Goal: Find specific fact: Find specific fact

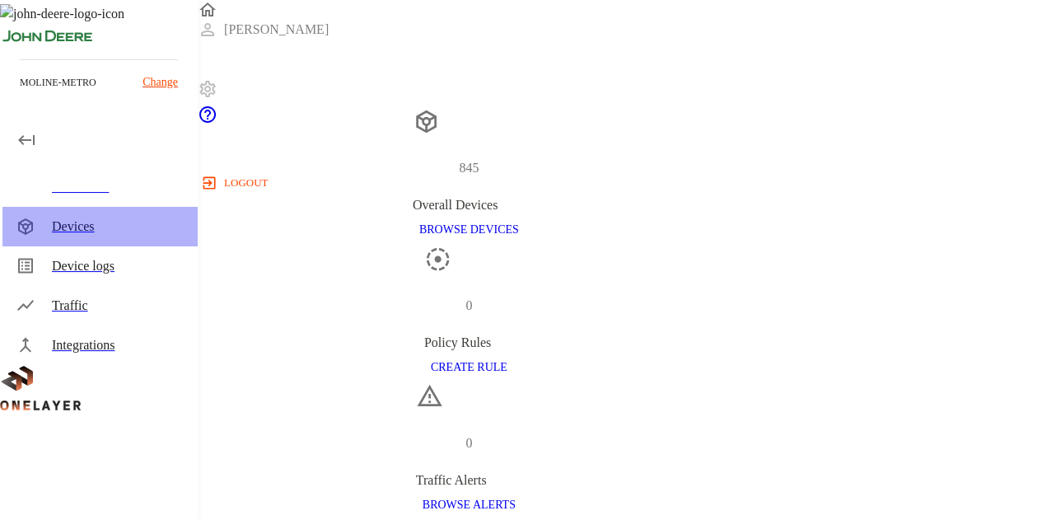
click at [110, 238] on div "Devices" at bounding box center [99, 227] width 195 height 40
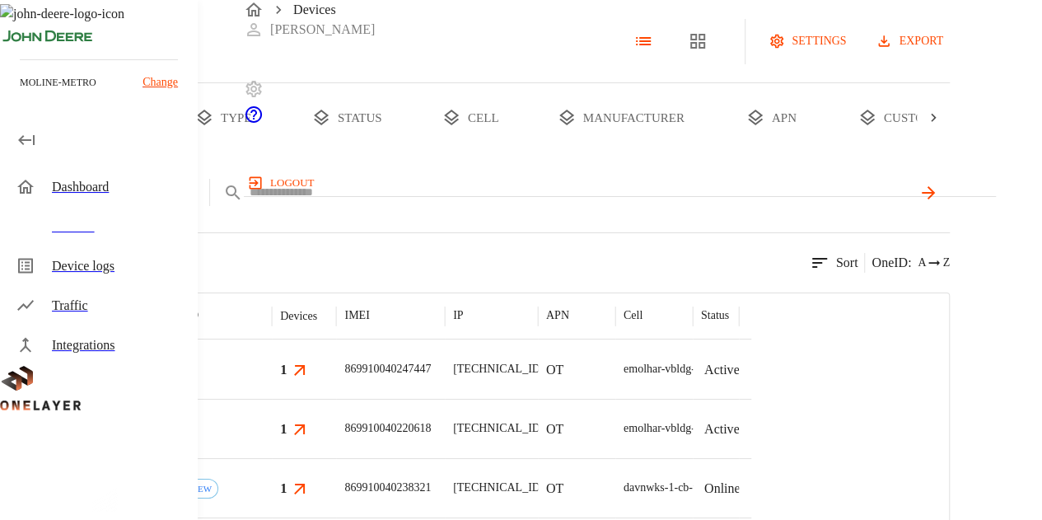
click at [513, 204] on input "text" at bounding box center [581, 192] width 662 height 24
paste input "**********"
type input "**********"
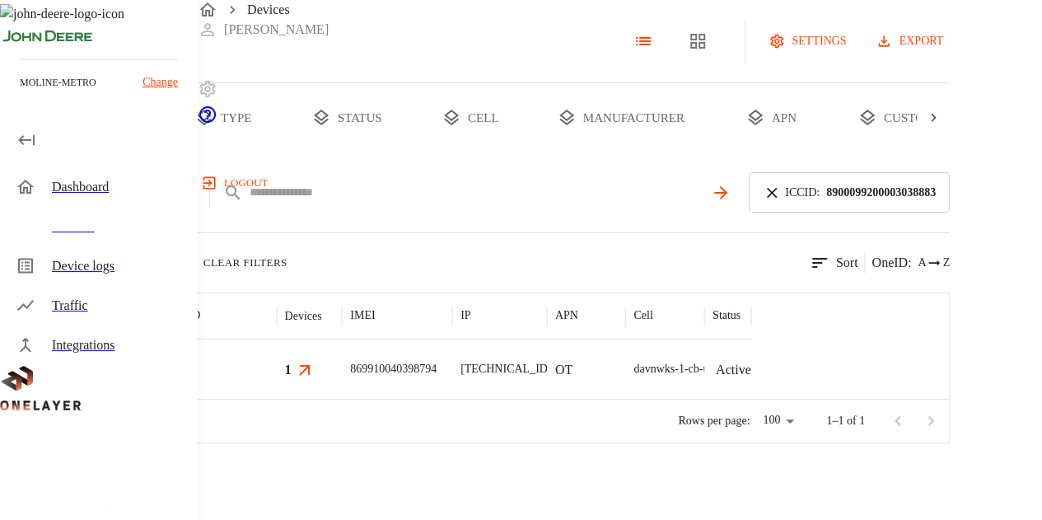
scroll to position [91, 0]
click at [343, 396] on div "1" at bounding box center [310, 368] width 66 height 59
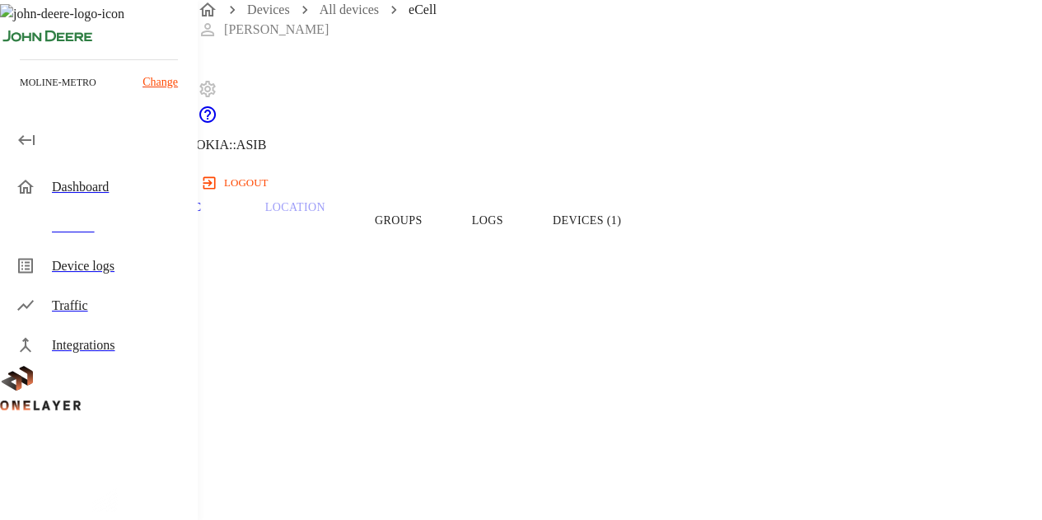
click at [447, 256] on button "Groups" at bounding box center [398, 220] width 97 height 105
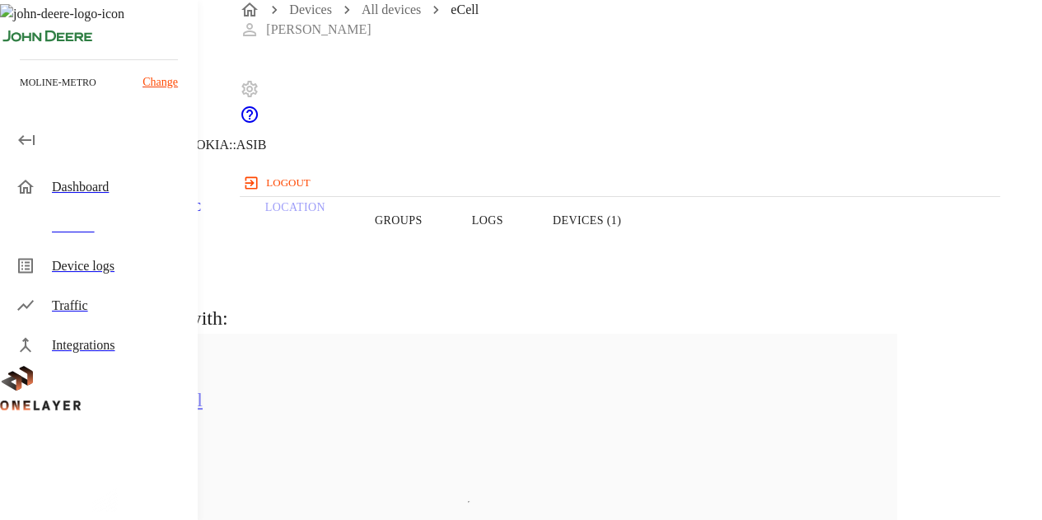
click at [646, 244] on button "Devices (1)" at bounding box center [587, 220] width 118 height 105
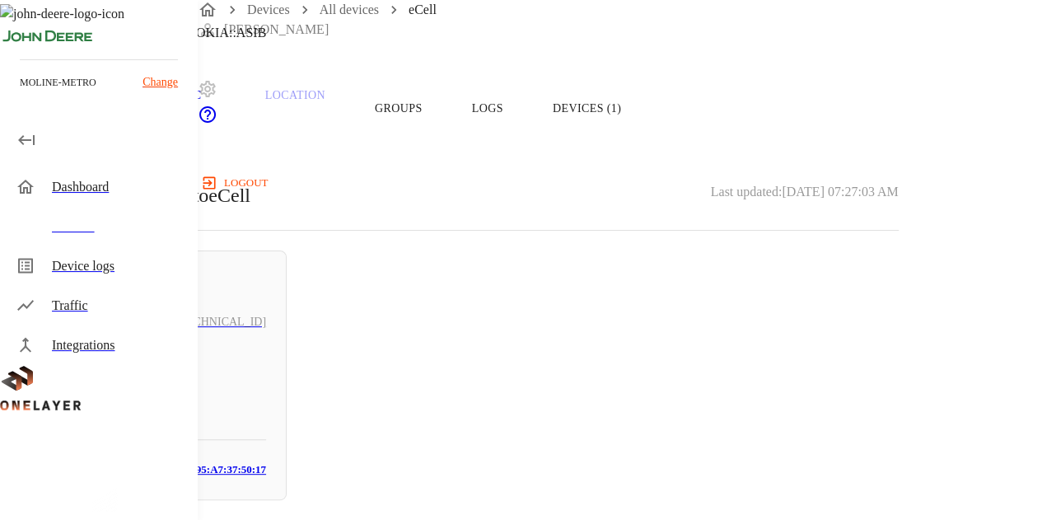
scroll to position [126, 0]
click at [287, 414] on div "Active Keyence Corporation [TECHNICAL_ID] N/A # 32431998 MAC: [MAC_ADDRESS]" at bounding box center [163, 375] width 247 height 250
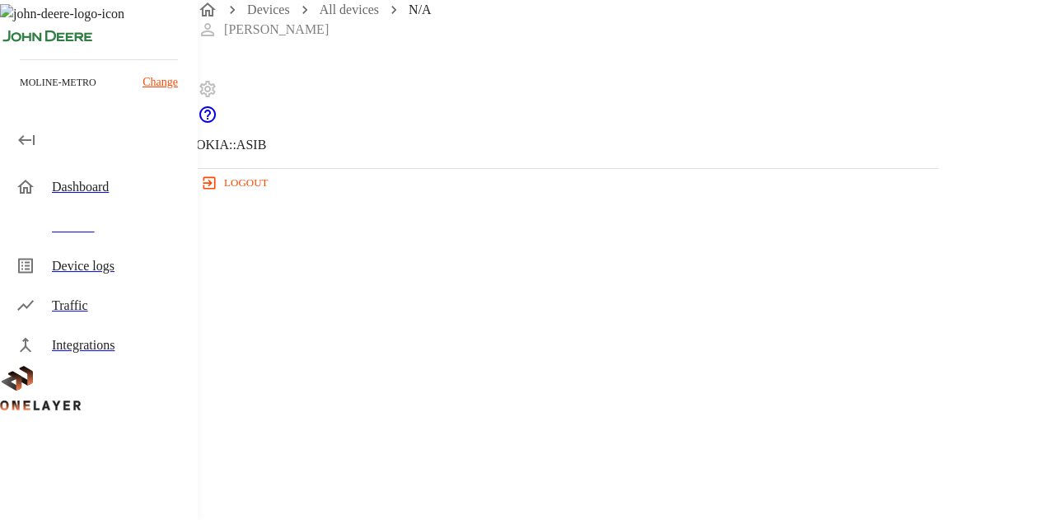
copy p "74:95:A7:37:50:17"
